Goal: Information Seeking & Learning: Learn about a topic

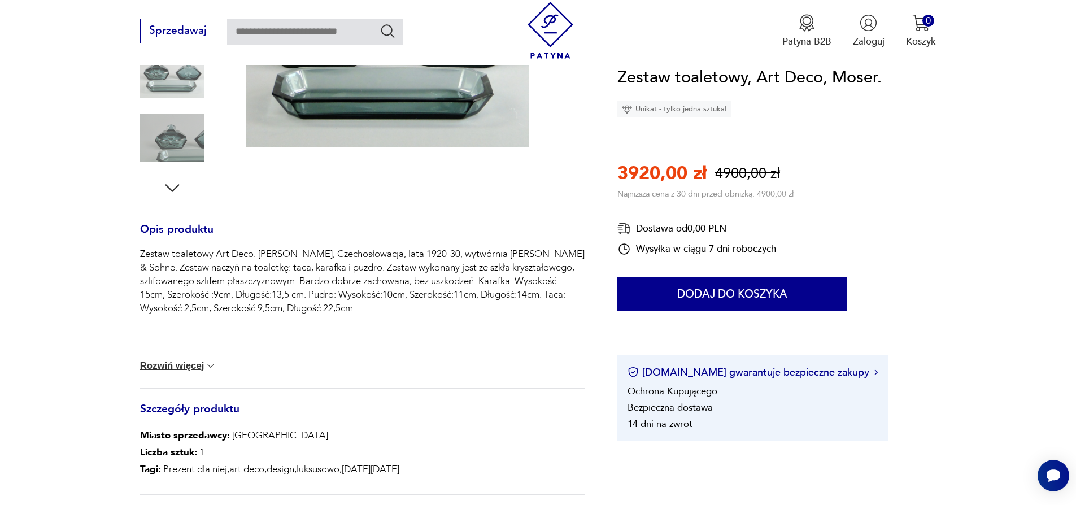
scroll to position [339, 0]
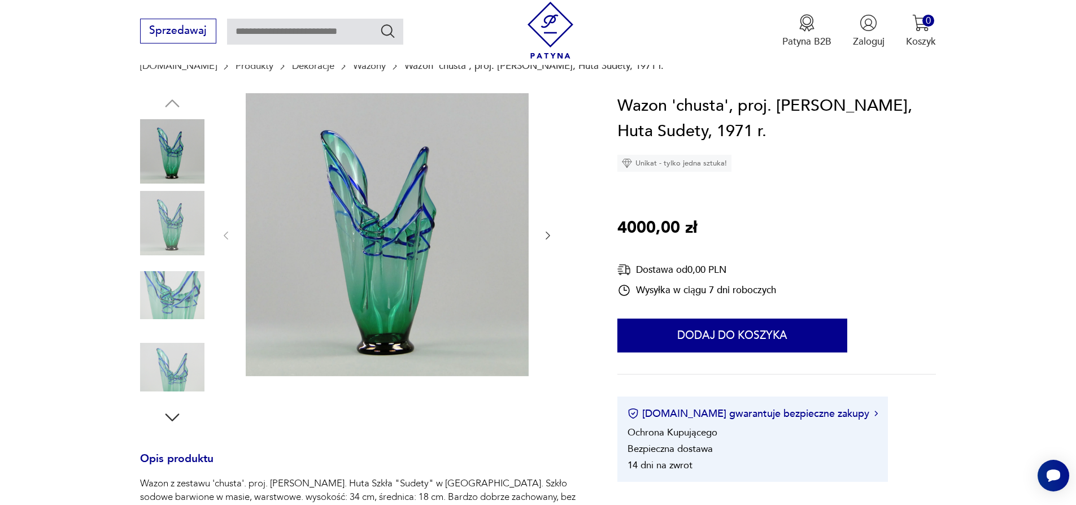
click at [173, 295] on img at bounding box center [172, 295] width 64 height 64
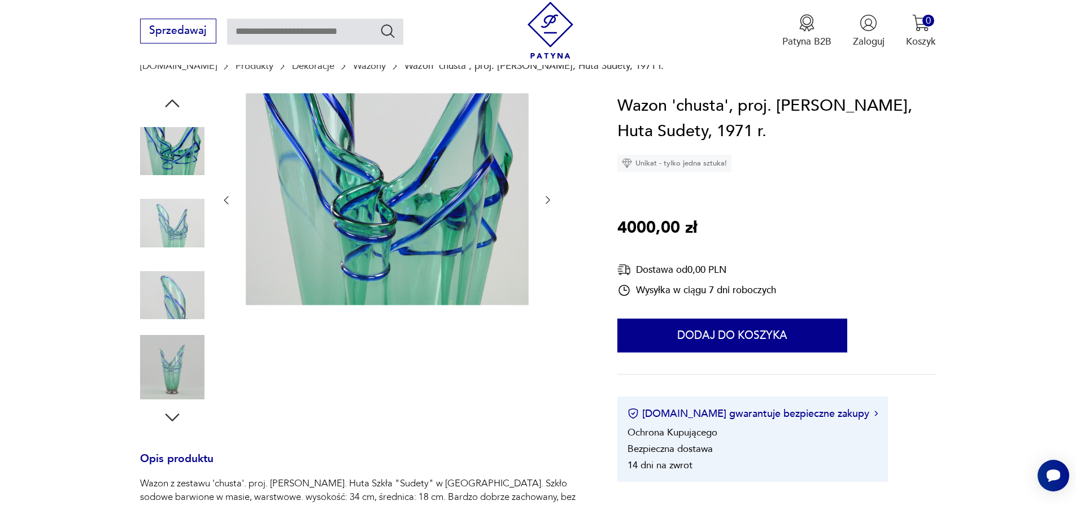
click at [186, 161] on img at bounding box center [172, 151] width 64 height 64
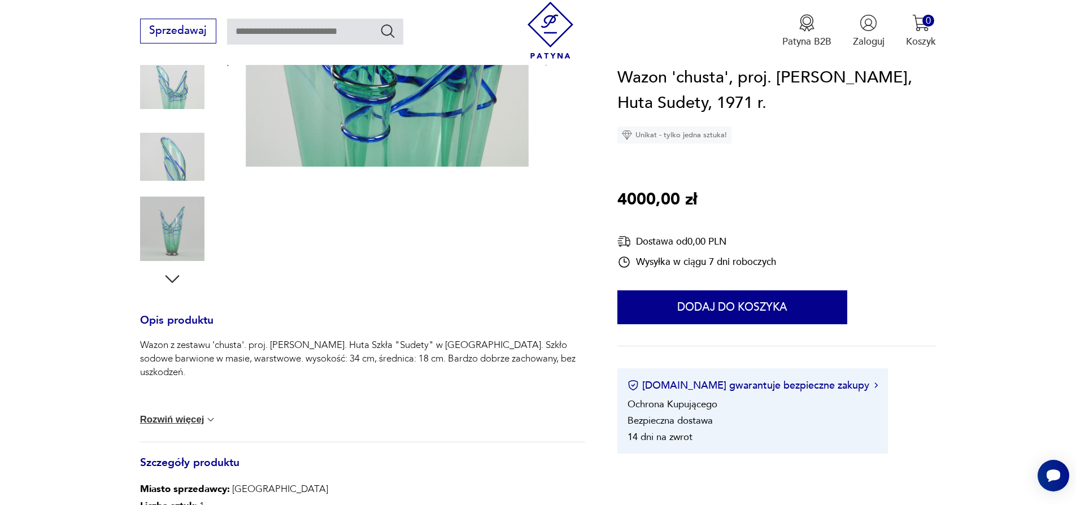
scroll to position [226, 0]
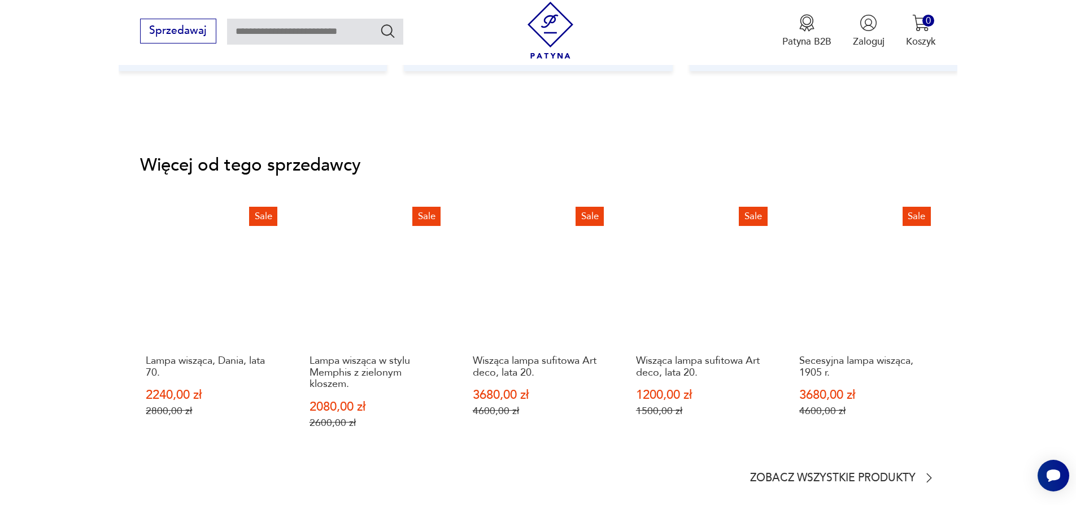
scroll to position [1581, 0]
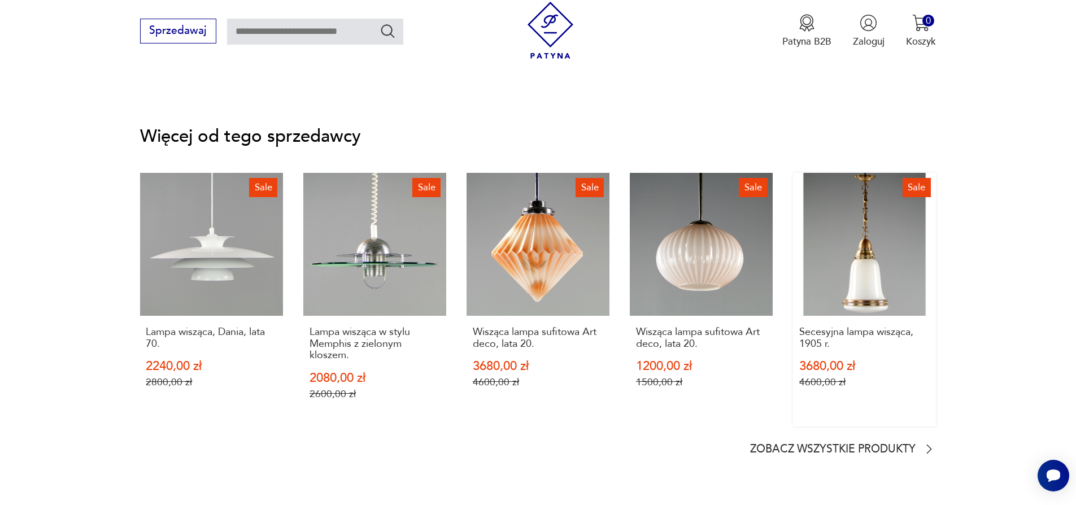
click at [870, 290] on link "Sale Secesyjna lampa wisząca, 1905 r. 3680,00 zł 4600,00 zł" at bounding box center [864, 300] width 143 height 254
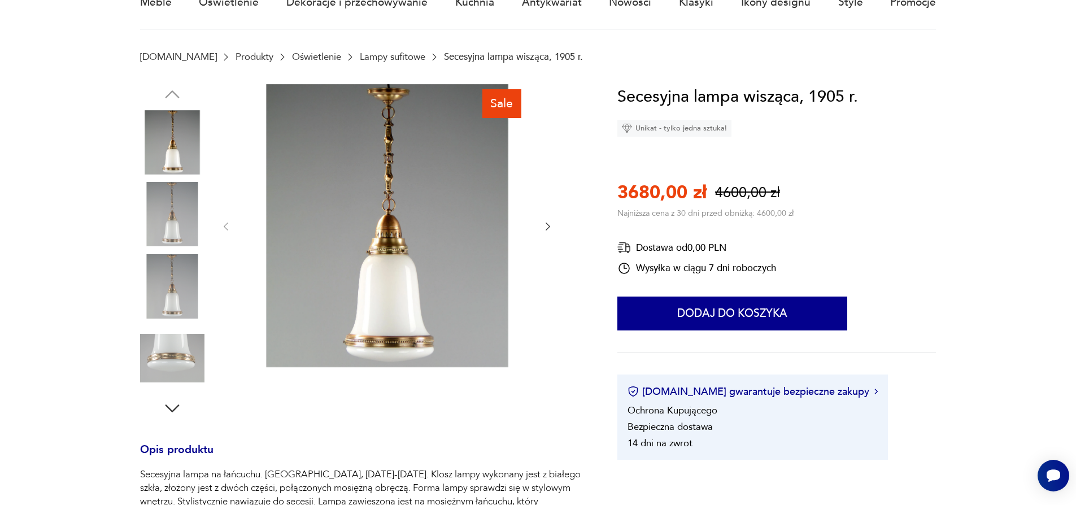
scroll to position [169, 0]
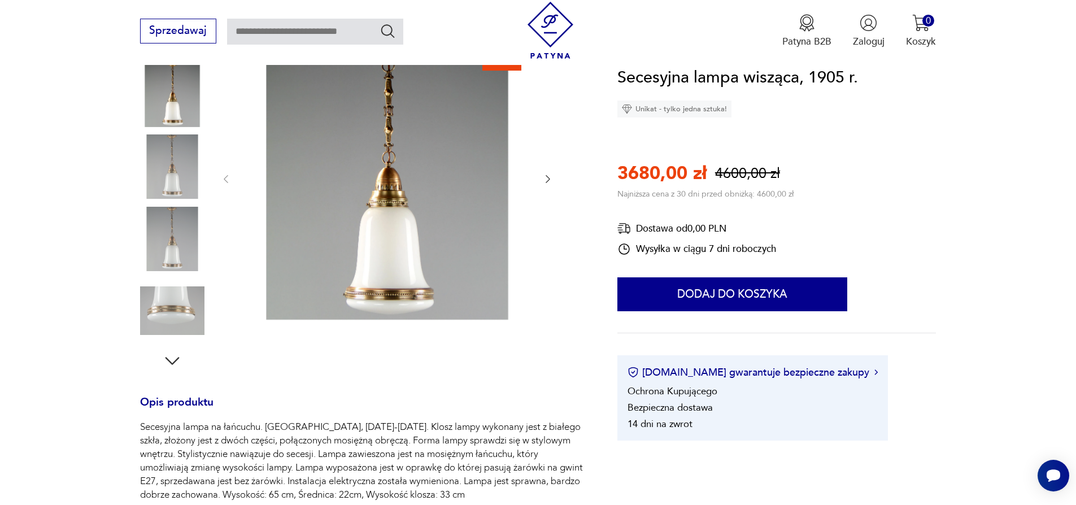
click at [166, 115] on img at bounding box center [172, 95] width 64 height 64
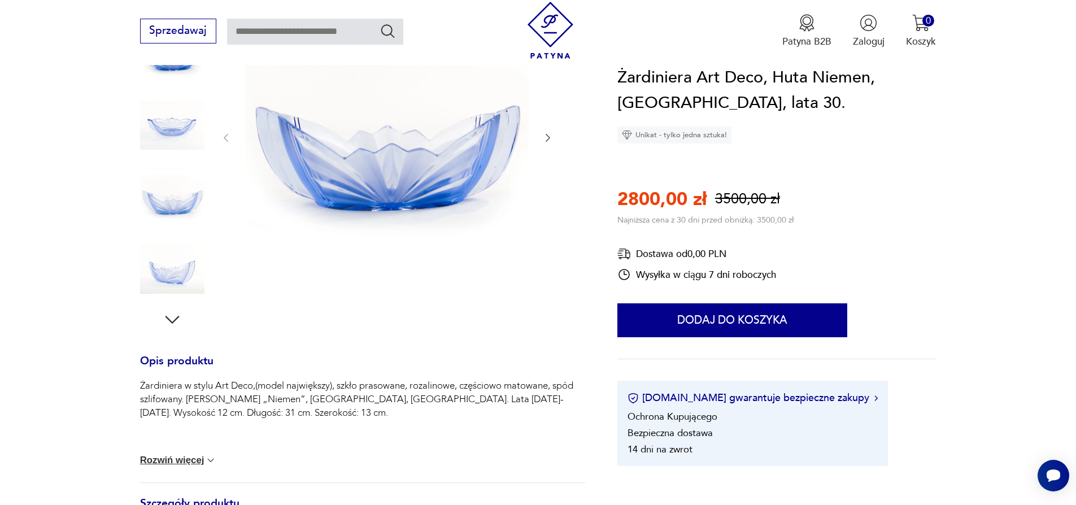
scroll to position [113, 0]
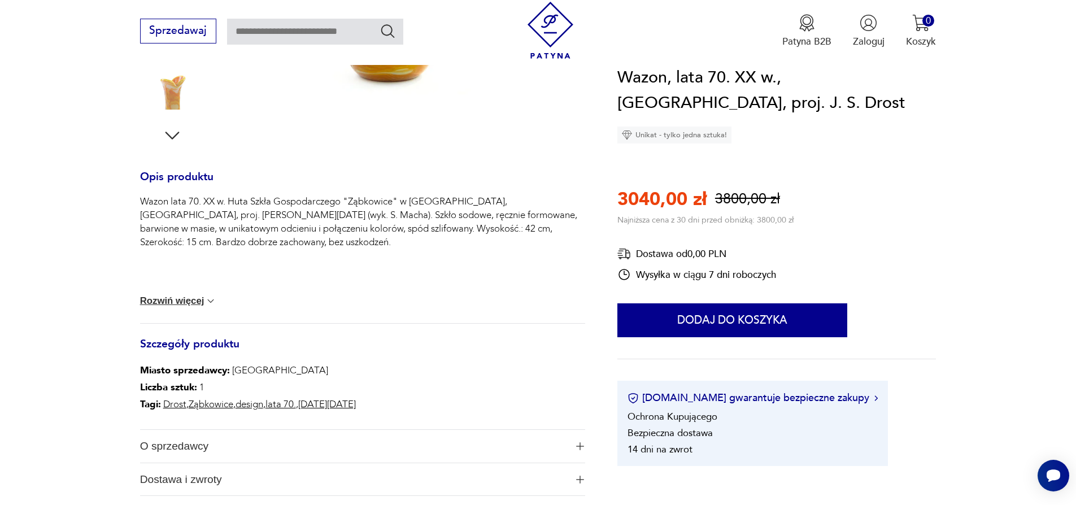
scroll to position [395, 0]
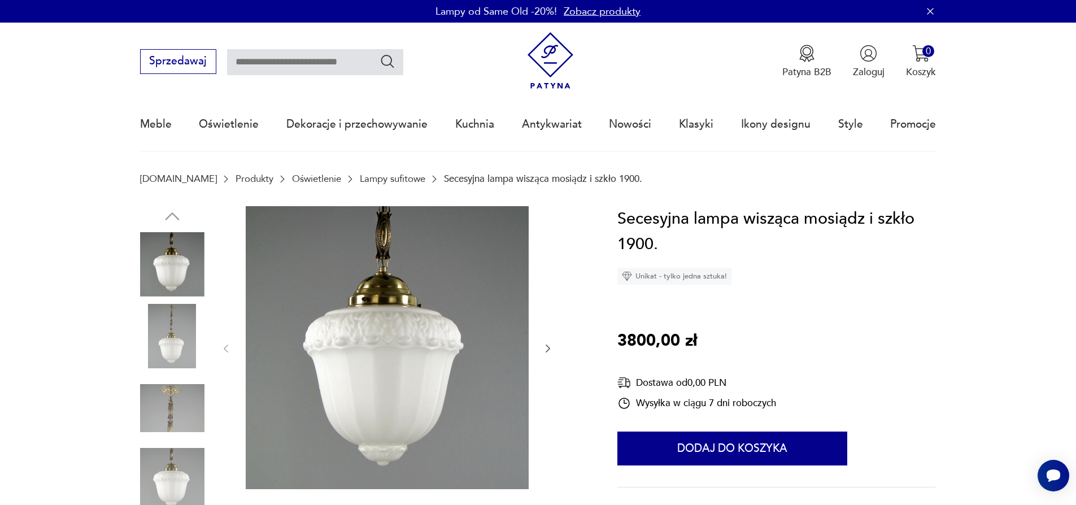
click at [163, 339] on img at bounding box center [172, 336] width 64 height 64
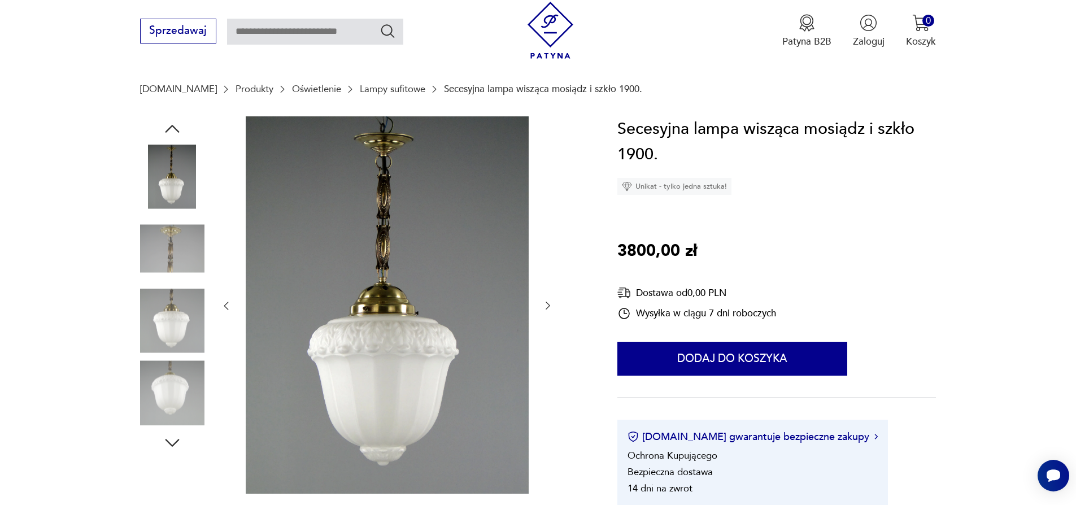
scroll to position [113, 0]
